Goal: Task Accomplishment & Management: Use online tool/utility

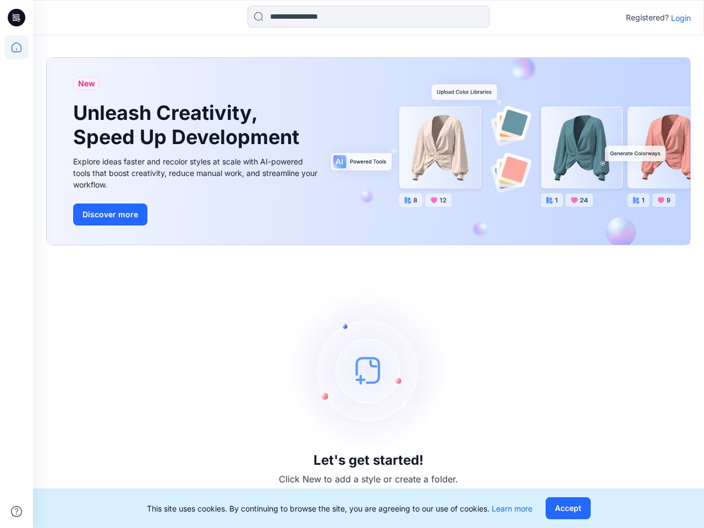
click at [352, 264] on div "Let's get started! Click New to add a style or create a folder." at bounding box center [368, 386] width 644 height 256
click at [17, 18] on icon at bounding box center [18, 18] width 4 height 1
click at [16, 47] on icon at bounding box center [16, 47] width 24 height 24
click at [16, 511] on icon at bounding box center [16, 511] width 11 height 11
click at [368, 16] on input at bounding box center [368, 16] width 242 height 22
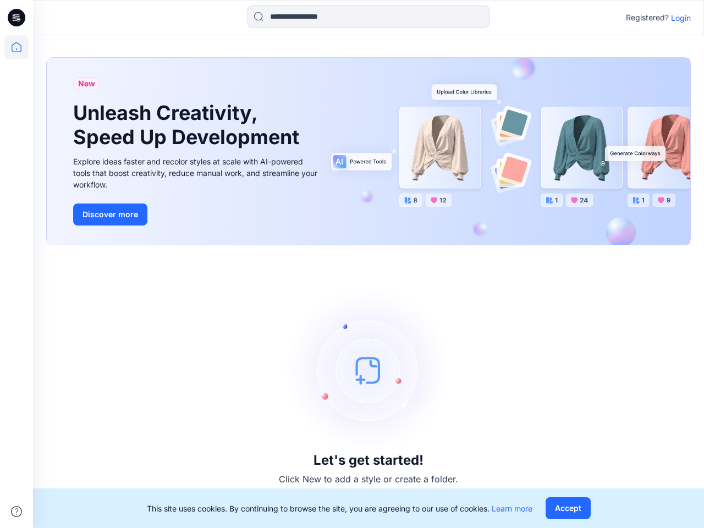
click at [680, 18] on p "Login" at bounding box center [681, 18] width 20 height 12
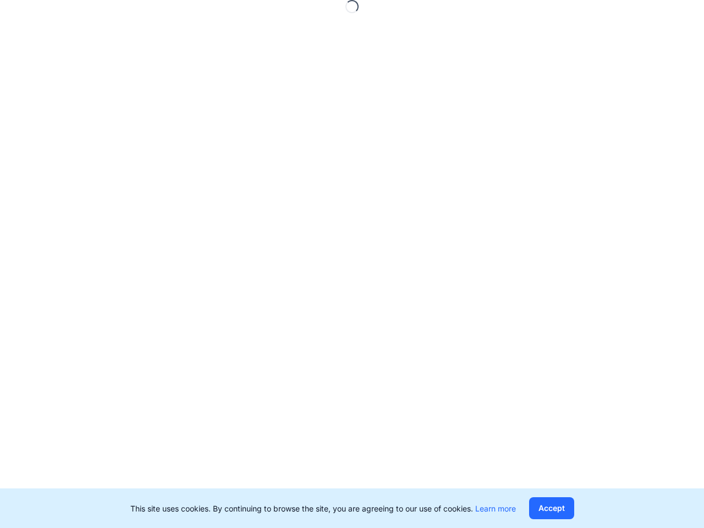
click at [567, 508] on button "Accept" at bounding box center [551, 508] width 45 height 22
